Goal: Transaction & Acquisition: Purchase product/service

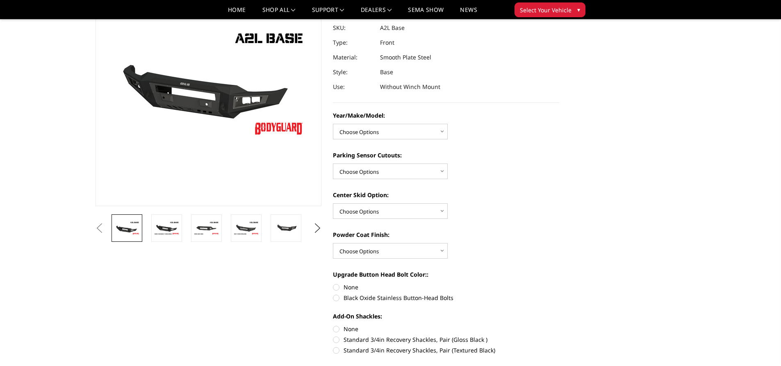
scroll to position [82, 0]
click at [415, 141] on div "Year/Make/Model: Choose Options Chevrolet 15-19 2500/3500 Chevrolet 19-21 1500 …" at bounding box center [446, 283] width 226 height 347
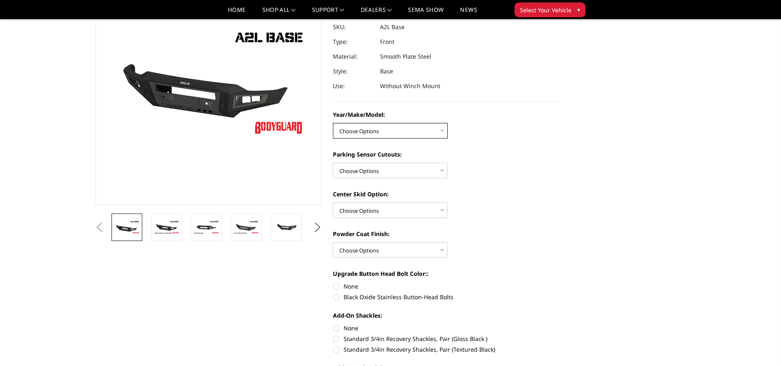
click at [416, 136] on select "Choose Options Chevrolet 15-19 2500/3500 Chevrolet 19-21 1500 Chevrolet 15-20 […" at bounding box center [390, 131] width 115 height 16
select select "4342"
click at [333, 123] on select "Choose Options Chevrolet 15-19 2500/3500 Chevrolet 19-21 1500 Chevrolet 15-20 […" at bounding box center [390, 131] width 115 height 16
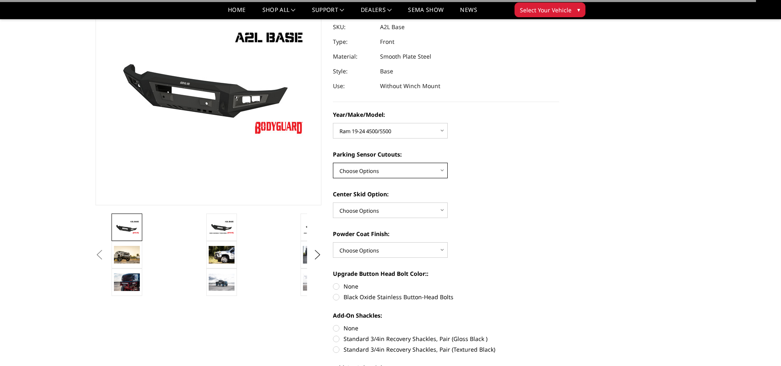
click at [408, 165] on select "Choose Options Yes - With Parking Sensor Cutouts No - Without Parking Sensor Cu…" at bounding box center [390, 171] width 115 height 16
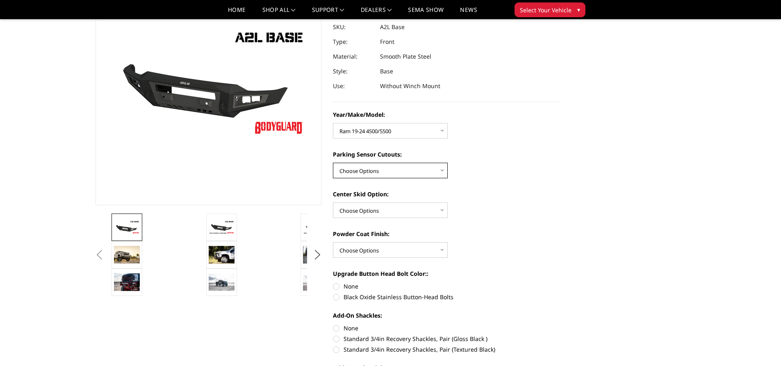
select select "4329"
click at [333, 163] on select "Choose Options Yes - With Parking Sensor Cutouts No - Without Parking Sensor Cu…" at bounding box center [390, 171] width 115 height 16
click at [397, 214] on select "Choose Options Single Light Bar Cutout" at bounding box center [390, 211] width 115 height 16
select select "4304"
click at [333, 203] on select "Choose Options Single Light Bar Cutout" at bounding box center [390, 211] width 115 height 16
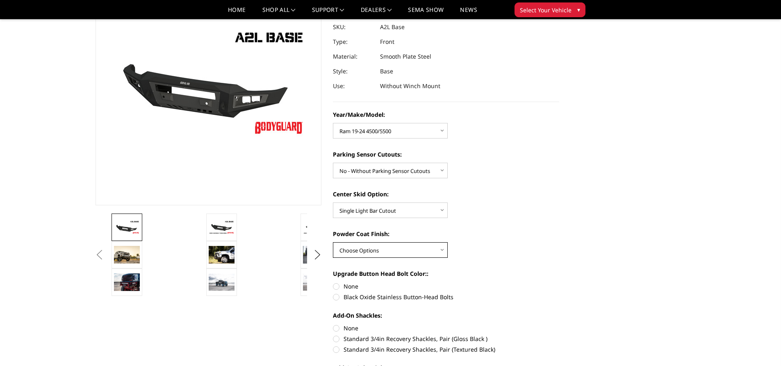
click at [410, 250] on select "Choose Options Bare metal (included) Texture Black Powder Coat" at bounding box center [390, 250] width 115 height 16
select select "4285"
click at [333, 242] on select "Choose Options Bare metal (included) Texture Black Powder Coat" at bounding box center [390, 250] width 115 height 16
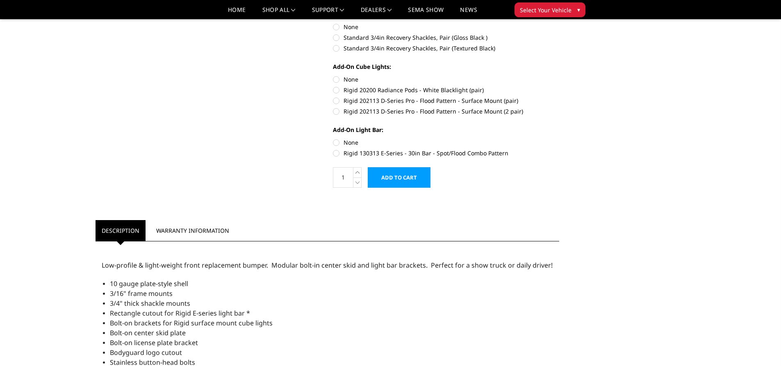
scroll to position [369, 0]
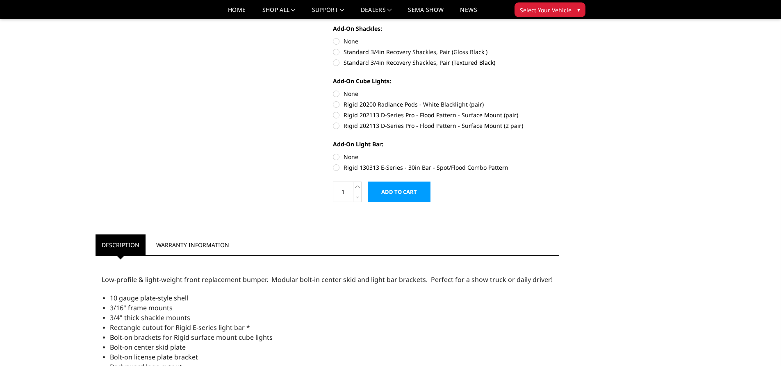
drag, startPoint x: 379, startPoint y: 118, endPoint x: 359, endPoint y: 114, distance: 20.1
click at [359, 114] on label "Rigid 202113 D-Series Pro - Flood Pattern - Surface Mount (pair)" at bounding box center [446, 115] width 226 height 9
click at [559, 100] on input "Rigid 202113 D-Series Pro - Flood Pattern - Surface Mount (pair)" at bounding box center [559, 100] width 0 height 0
radio input "true"
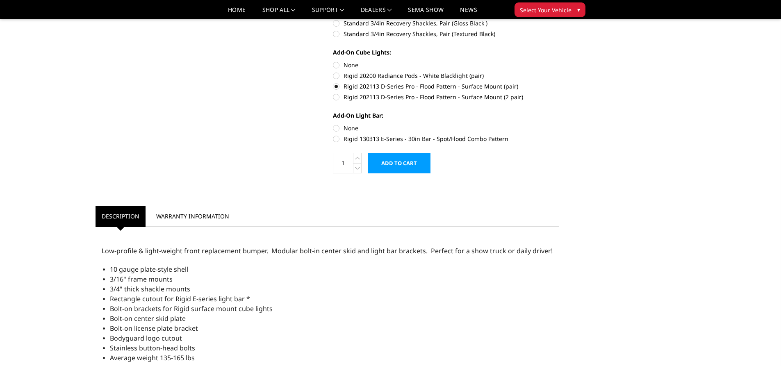
scroll to position [410, 0]
